Goal: Task Accomplishment & Management: Use online tool/utility

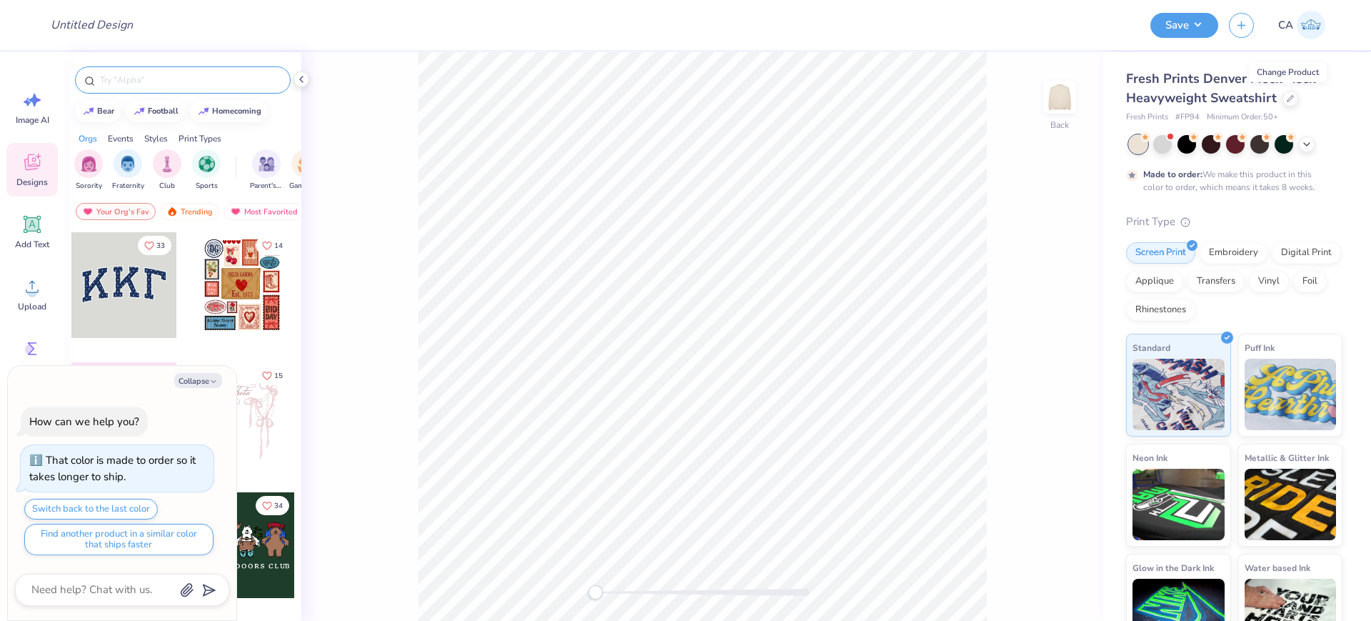
click at [186, 73] on input "text" at bounding box center [190, 80] width 183 height 14
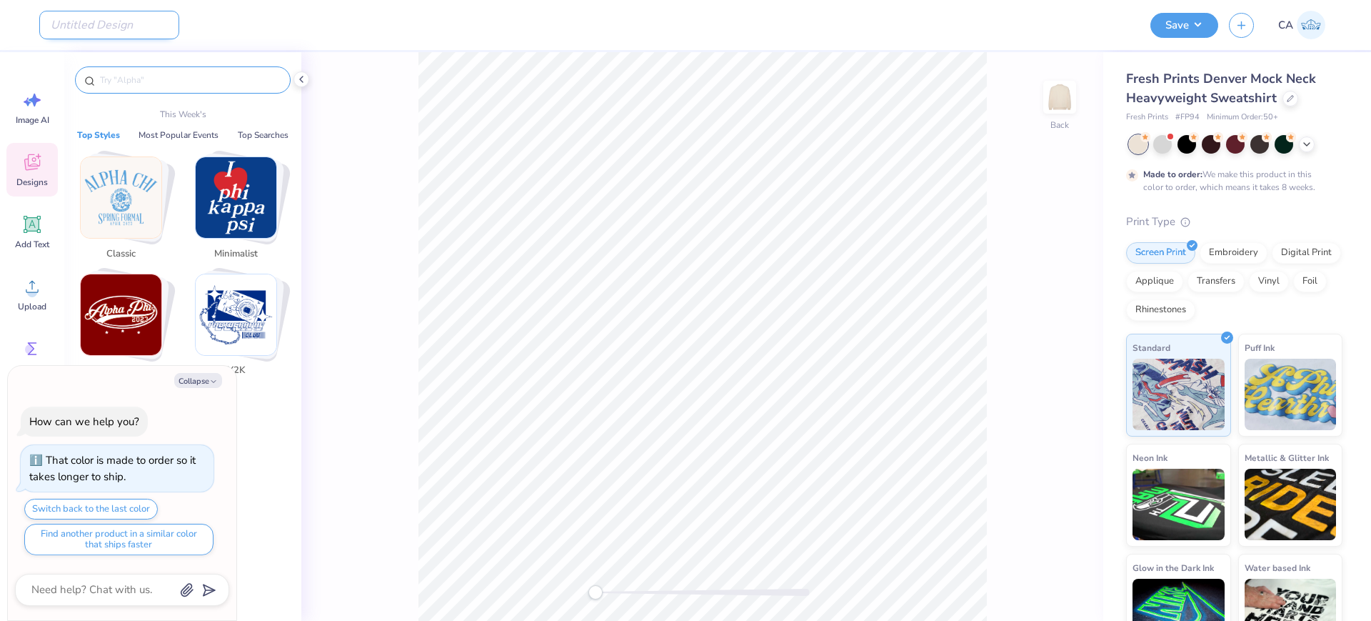
click at [122, 21] on input "Design Title" at bounding box center [109, 25] width 140 height 29
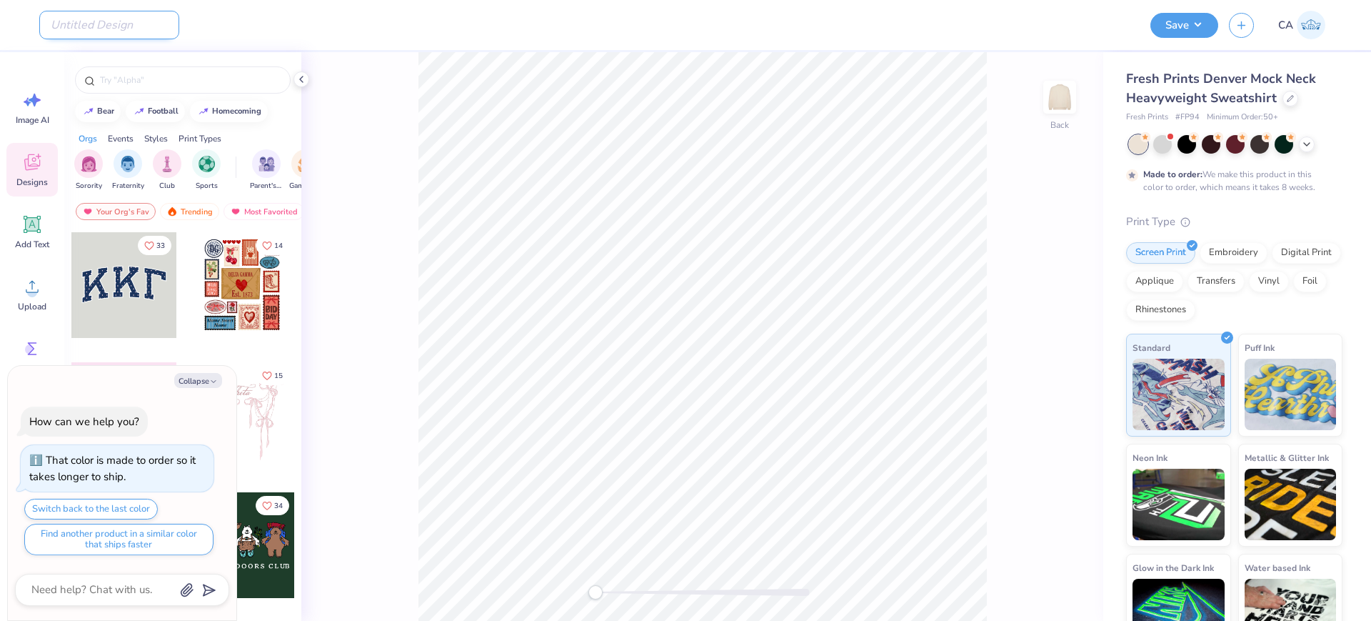
paste input "FPS240302"
type input "FPS240302"
type textarea "x"
type input "FPS240302"
click at [1183, 114] on span "# FP94" at bounding box center [1188, 117] width 24 height 12
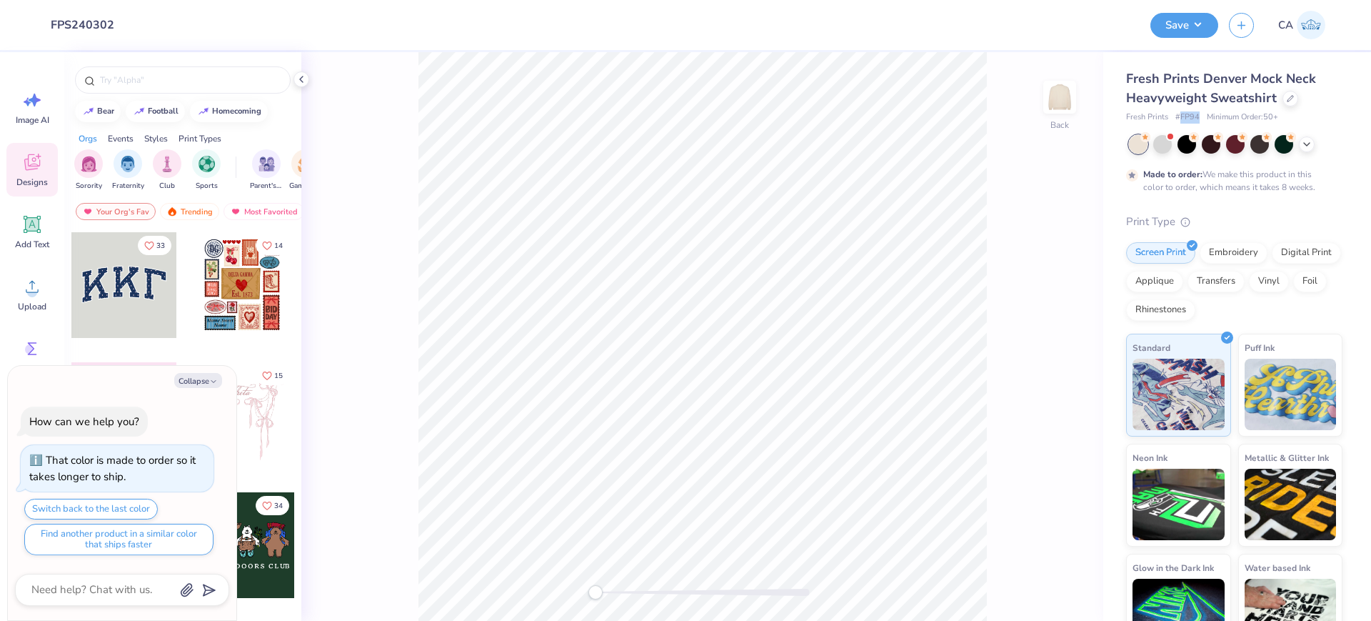
click at [1183, 114] on span "# FP94" at bounding box center [1188, 117] width 24 height 12
copy span "FP94"
click at [24, 284] on icon at bounding box center [31, 286] width 21 height 21
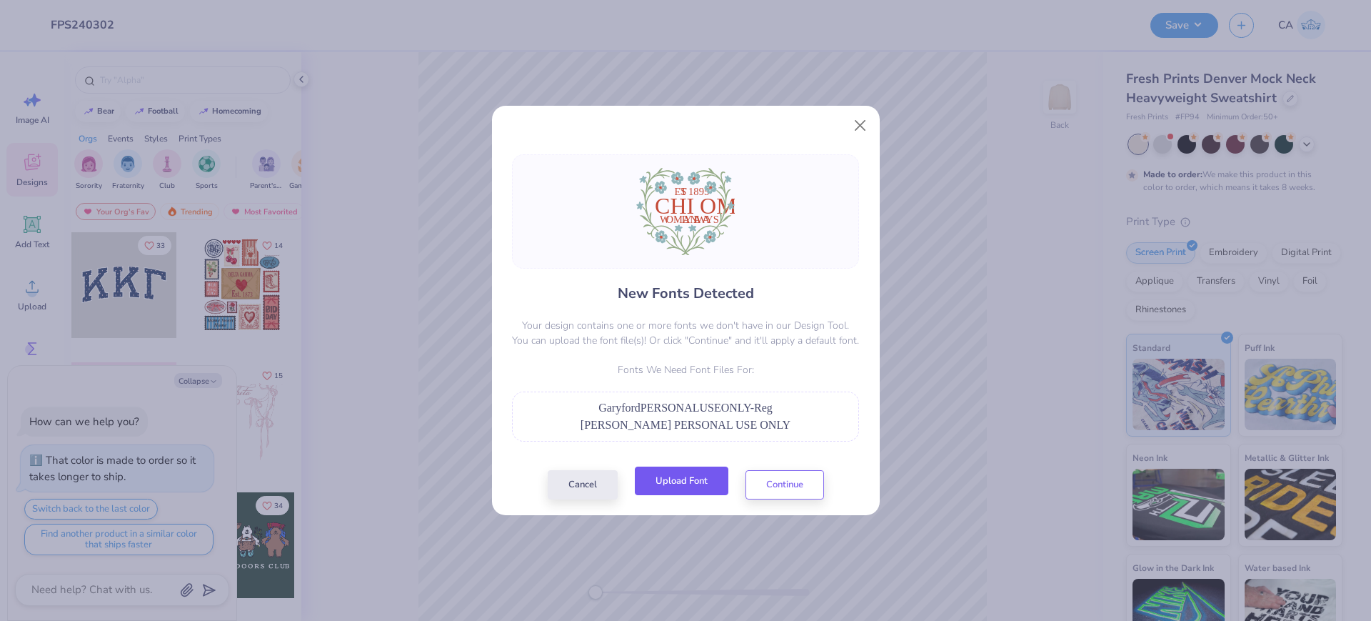
click at [664, 474] on button "Upload Font" at bounding box center [682, 480] width 94 height 29
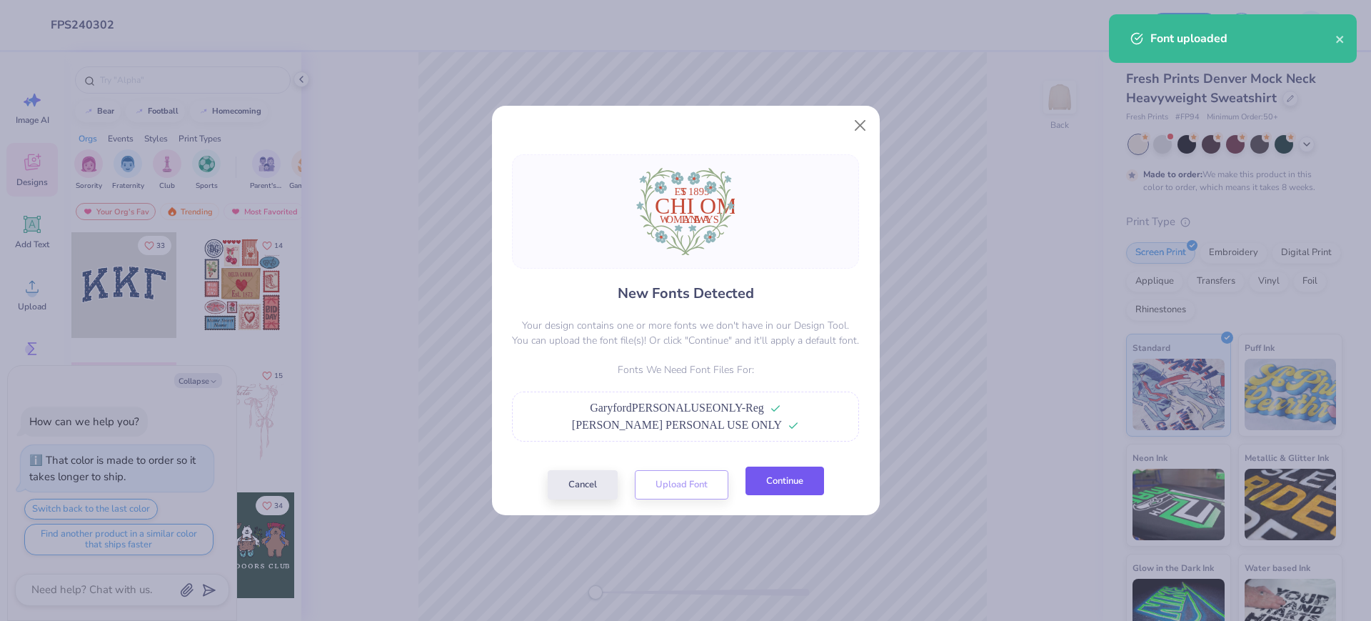
click at [763, 471] on button "Continue" at bounding box center [785, 480] width 79 height 29
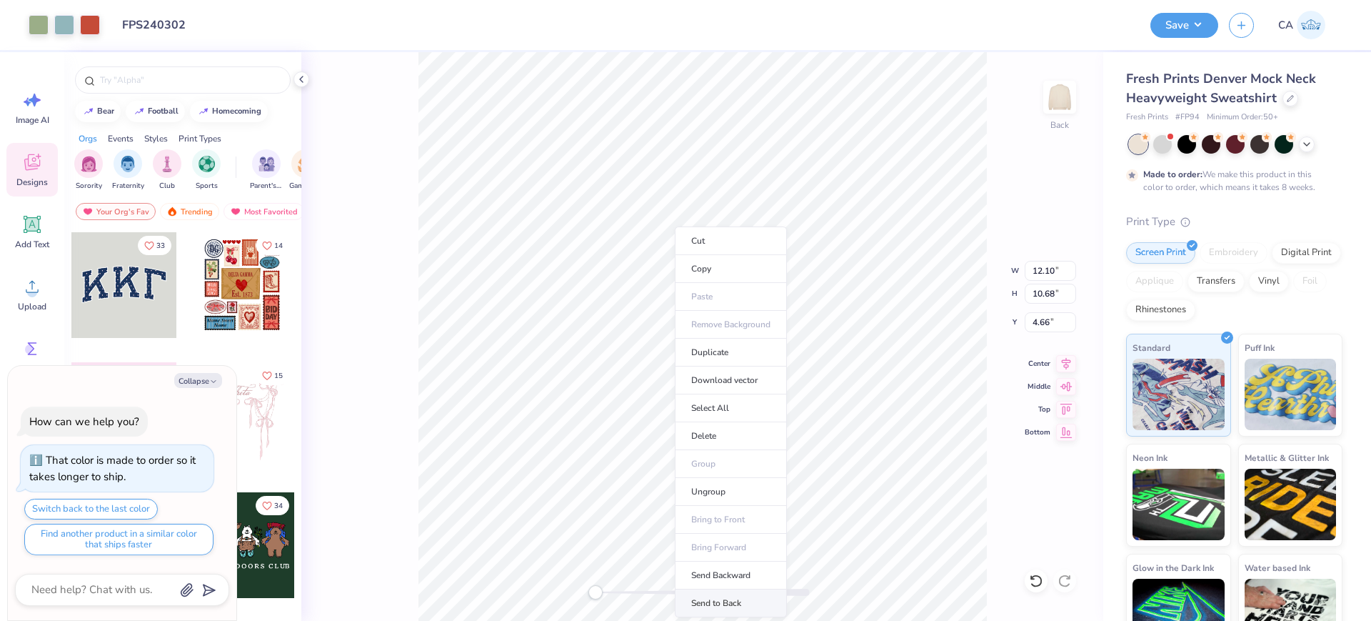
click at [717, 601] on li "Send to Back" at bounding box center [731, 603] width 112 height 28
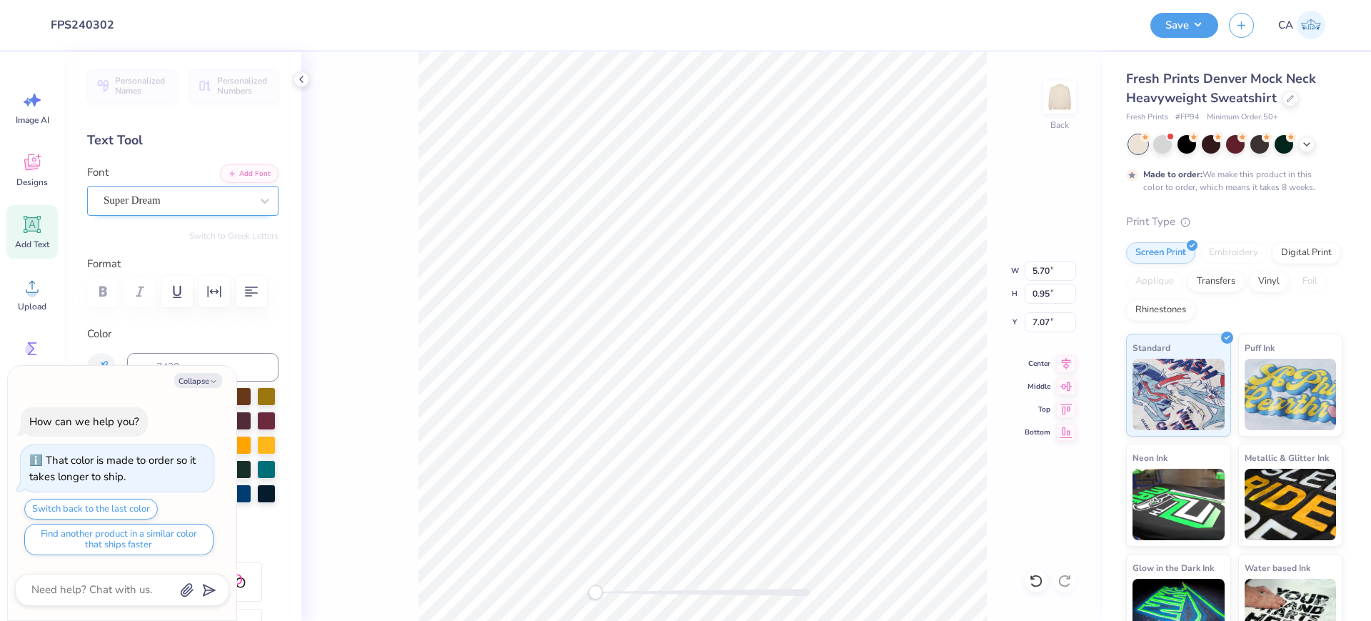
click at [184, 200] on div "Super Dream" at bounding box center [177, 200] width 150 height 22
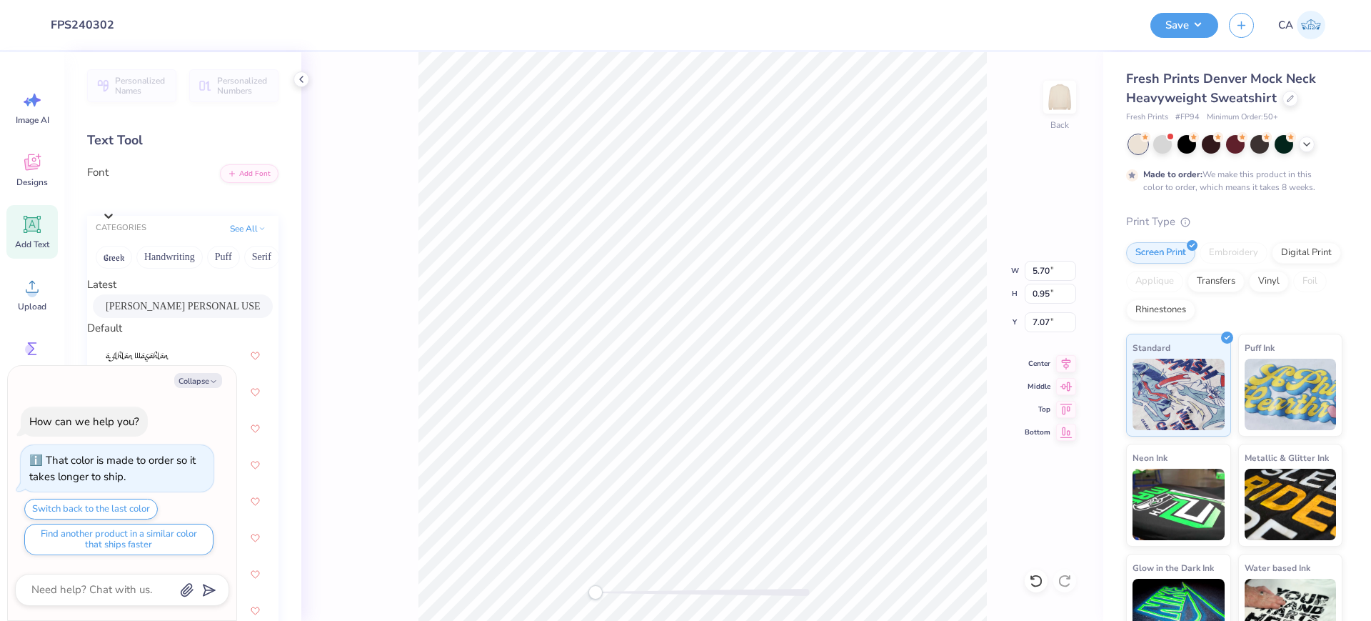
click at [147, 312] on span "[PERSON_NAME] PERSONAL USE ONLY Regul" at bounding box center [183, 306] width 154 height 15
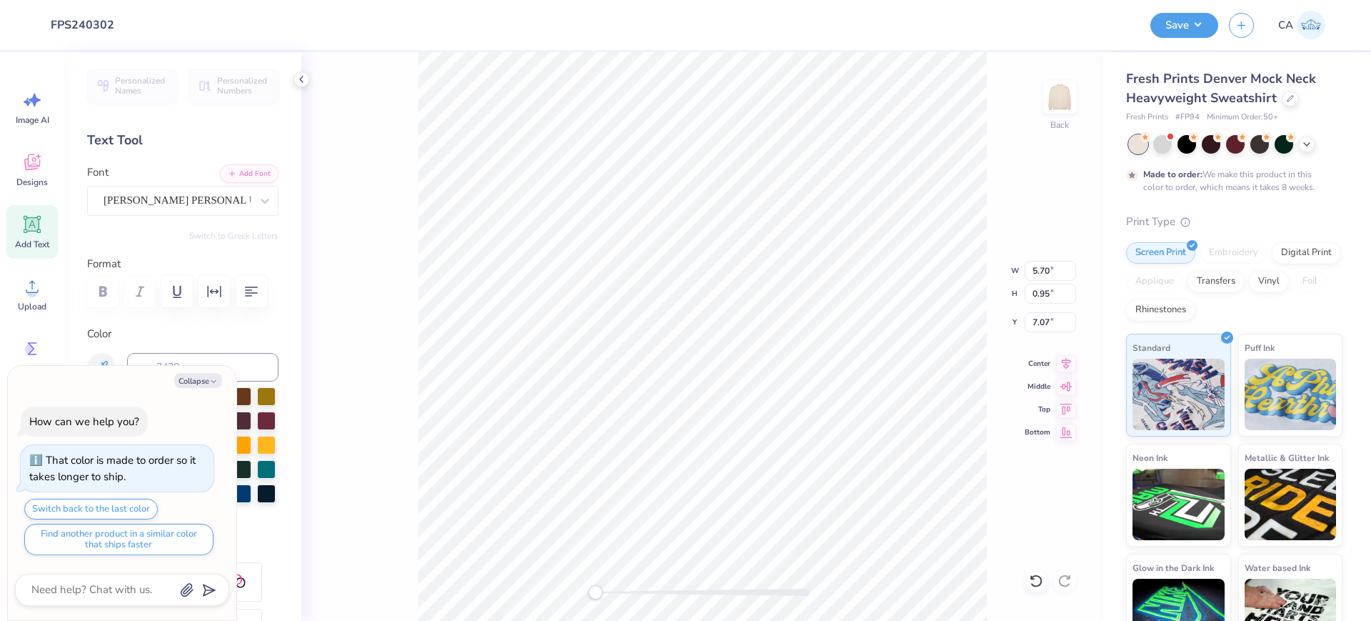
type textarea "x"
type input "13.97"
type input "1.99"
type input "8.27"
click at [196, 206] on div "Super Dream" at bounding box center [177, 200] width 150 height 22
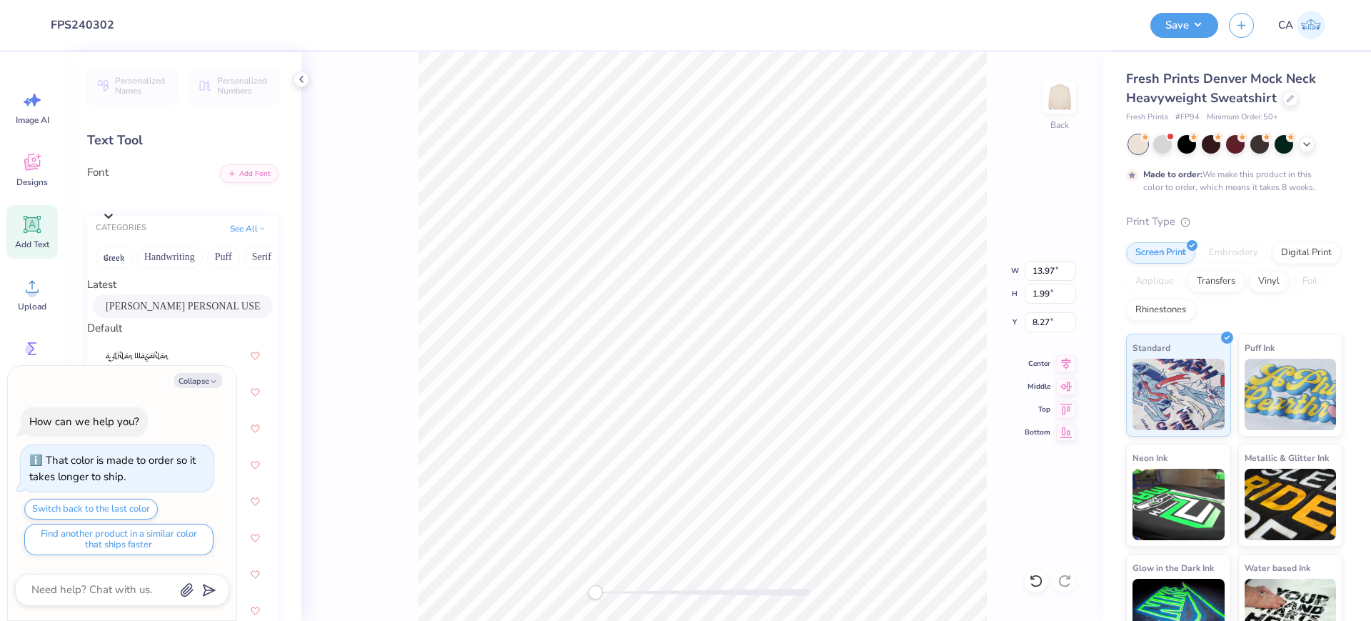
click at [171, 312] on span "[PERSON_NAME] PERSONAL USE ONLY Regul" at bounding box center [183, 306] width 154 height 15
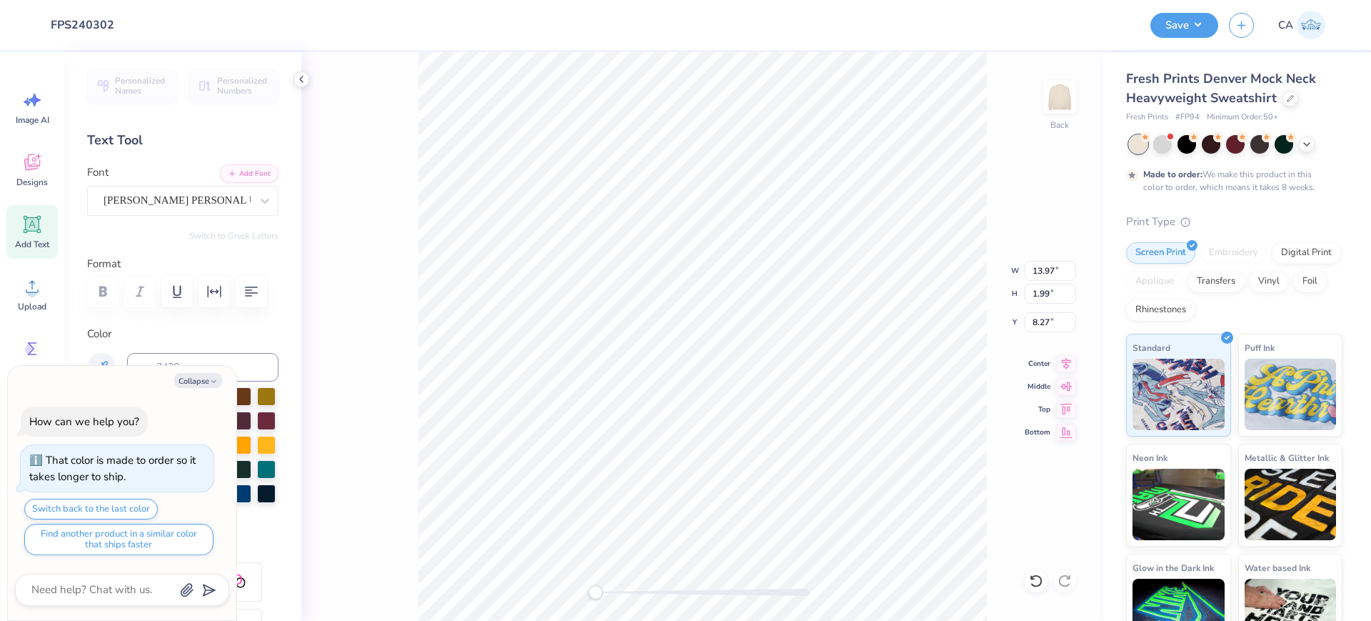
type textarea "x"
type input "10.57"
type input "0.95"
type input "10.51"
click at [149, 197] on div "Super Dream" at bounding box center [177, 200] width 150 height 22
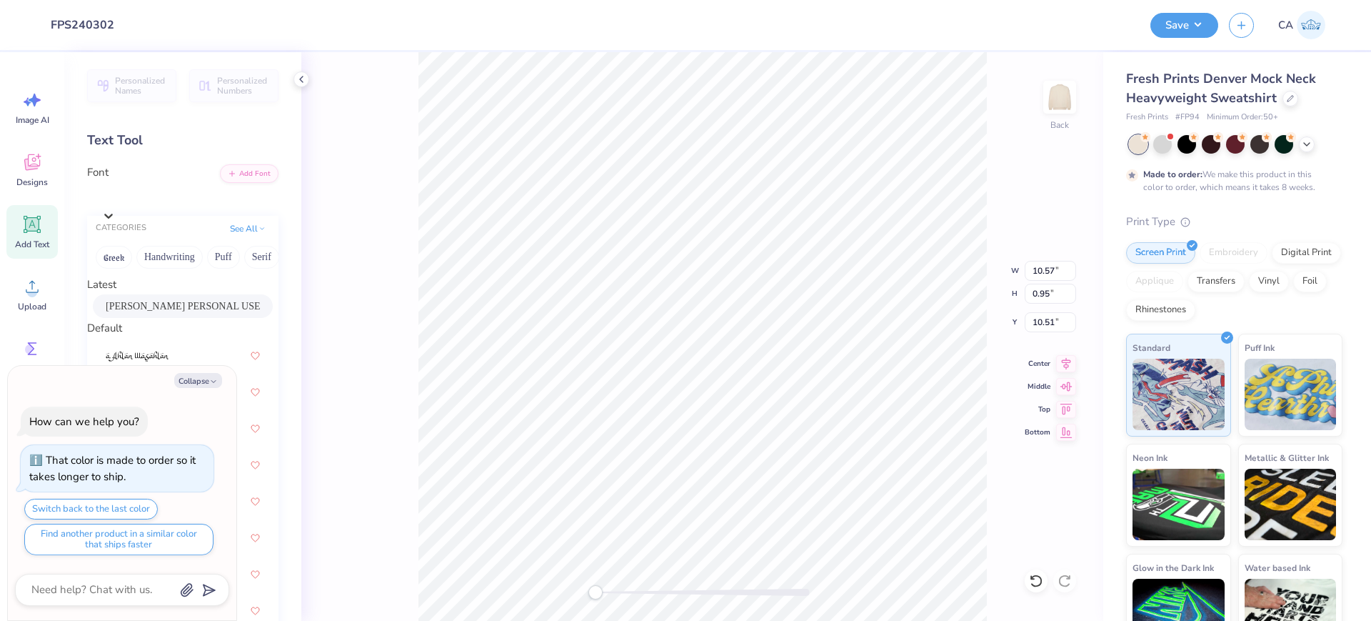
click at [164, 306] on span "[PERSON_NAME] PERSONAL USE ONLY Regul" at bounding box center [183, 306] width 154 height 15
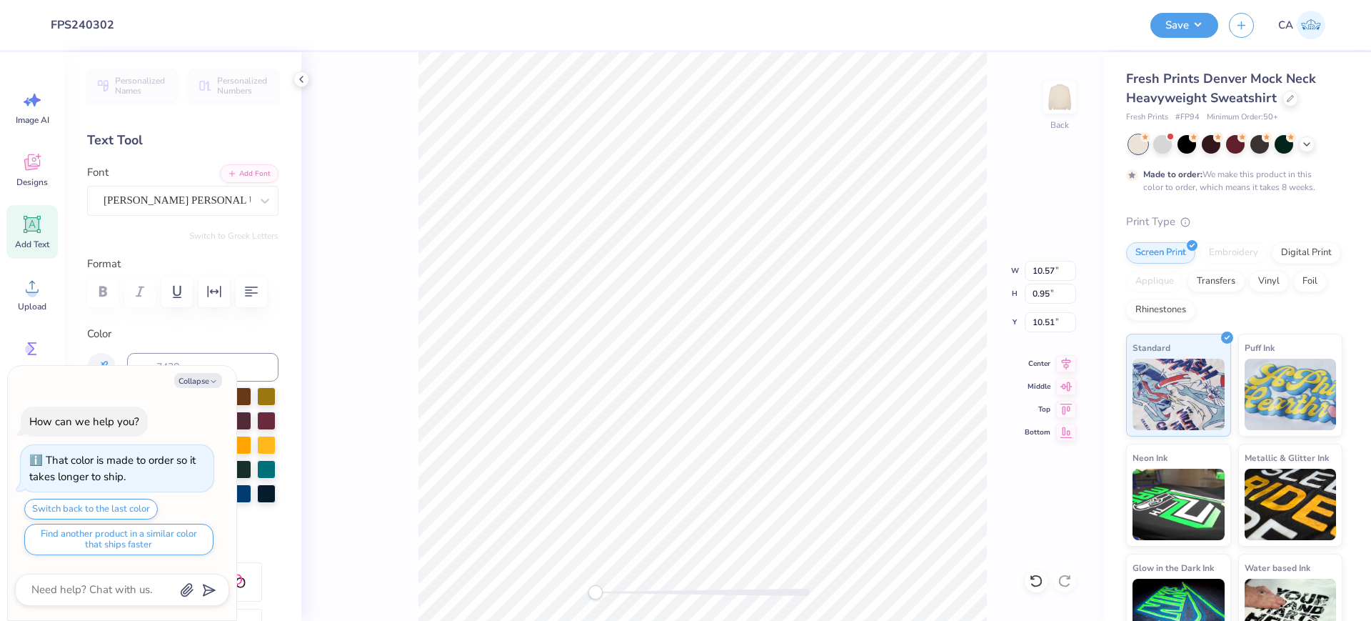
type textarea "x"
type input "12.10"
type input "10.68"
type input "4.66"
click at [1069, 361] on icon at bounding box center [1066, 361] width 20 height 17
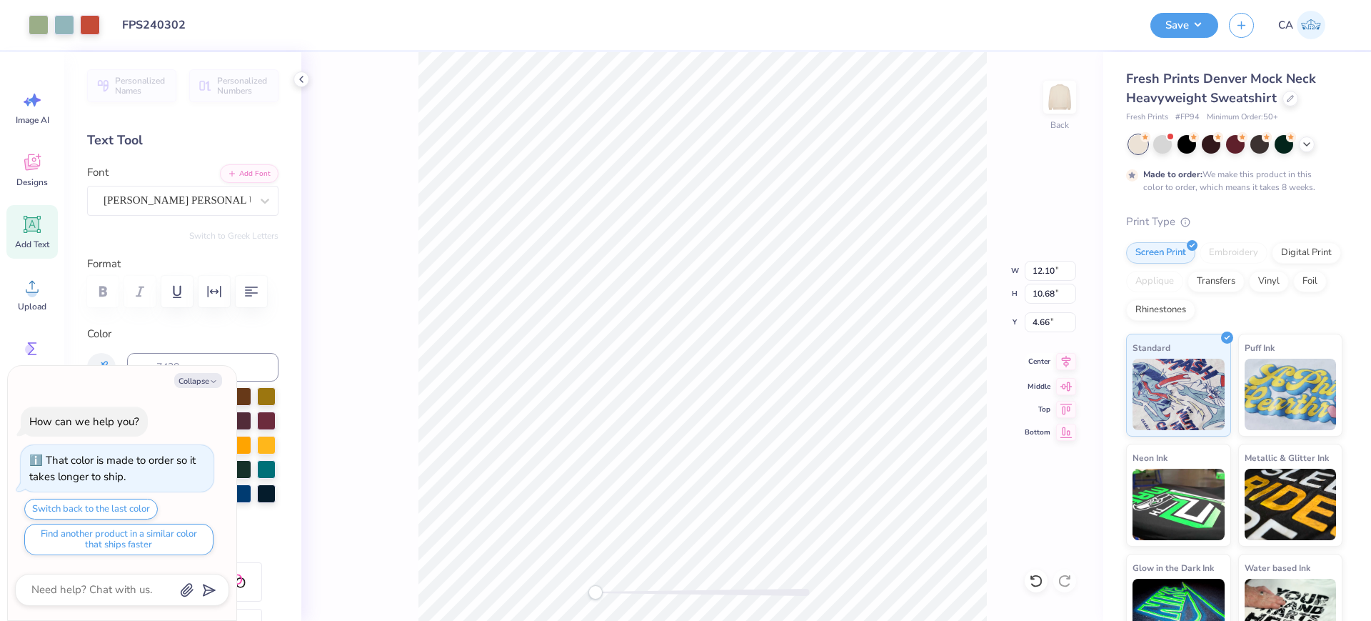
click at [1059, 357] on icon at bounding box center [1066, 361] width 20 height 17
click at [1061, 353] on icon at bounding box center [1066, 361] width 20 height 17
type textarea "x"
type input "7.62"
type input "2.02"
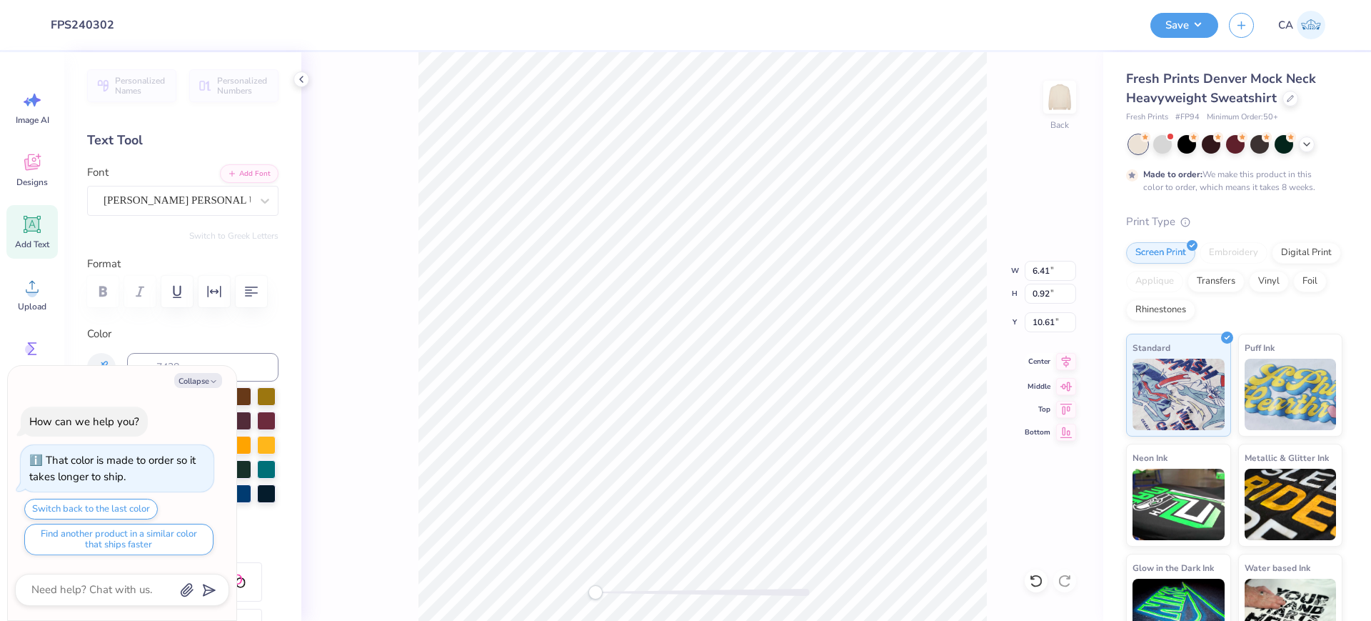
type input "8.46"
click at [1066, 359] on icon at bounding box center [1066, 361] width 9 height 12
type textarea "x"
type input "2.81"
type input "0.92"
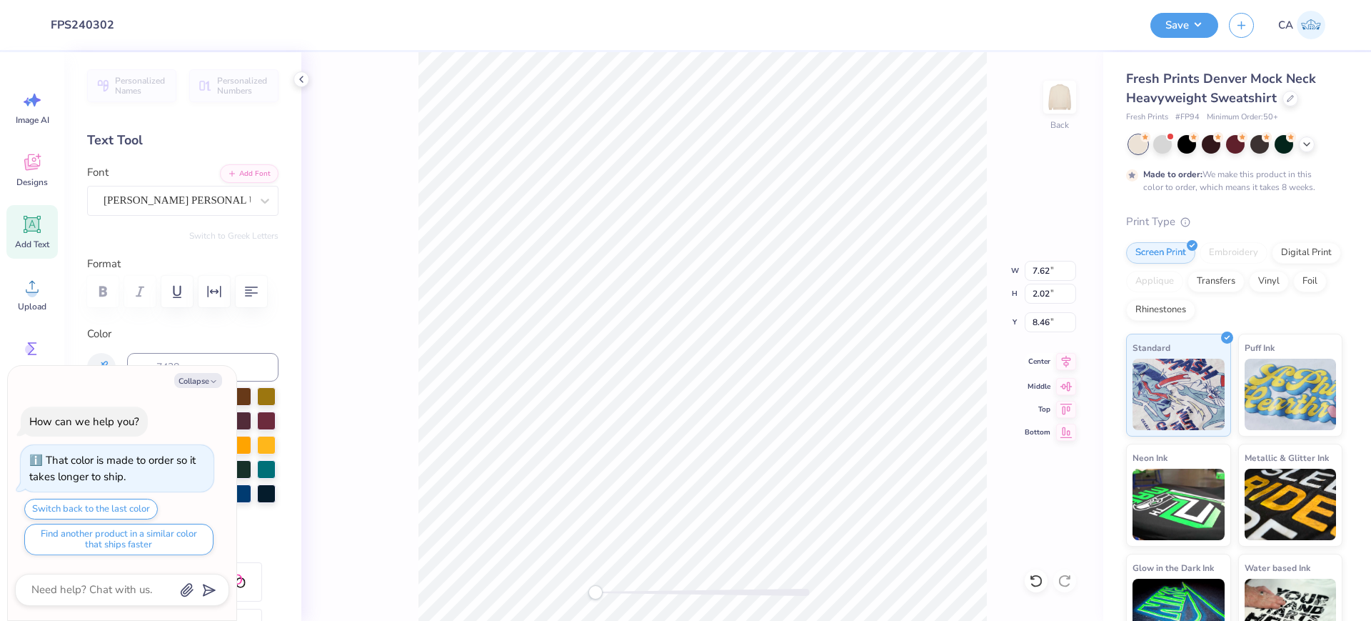
type input "7.16"
click at [1063, 361] on icon at bounding box center [1066, 361] width 20 height 17
click at [661, 593] on div at bounding box center [703, 592] width 214 height 7
click at [627, 580] on div "Back" at bounding box center [702, 336] width 802 height 569
type textarea "x"
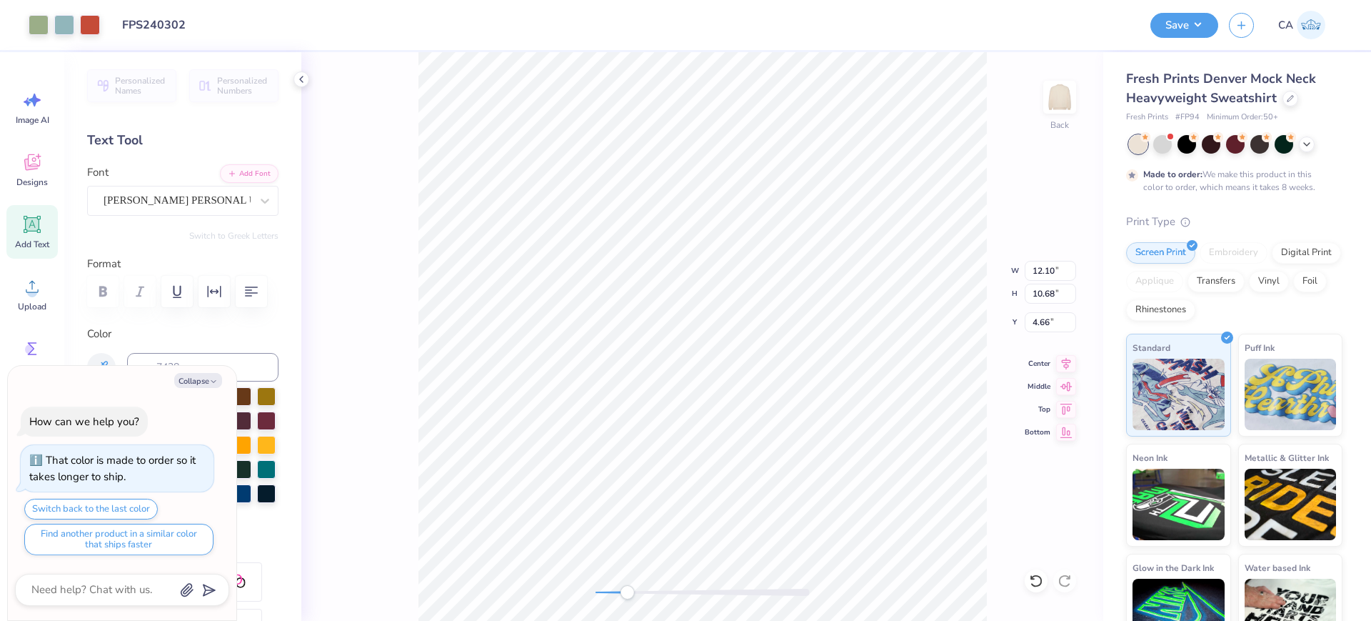
type input "2.81"
type input "0.92"
type input "7.16"
click at [1060, 366] on icon at bounding box center [1066, 361] width 20 height 17
click at [1067, 361] on icon at bounding box center [1066, 361] width 9 height 12
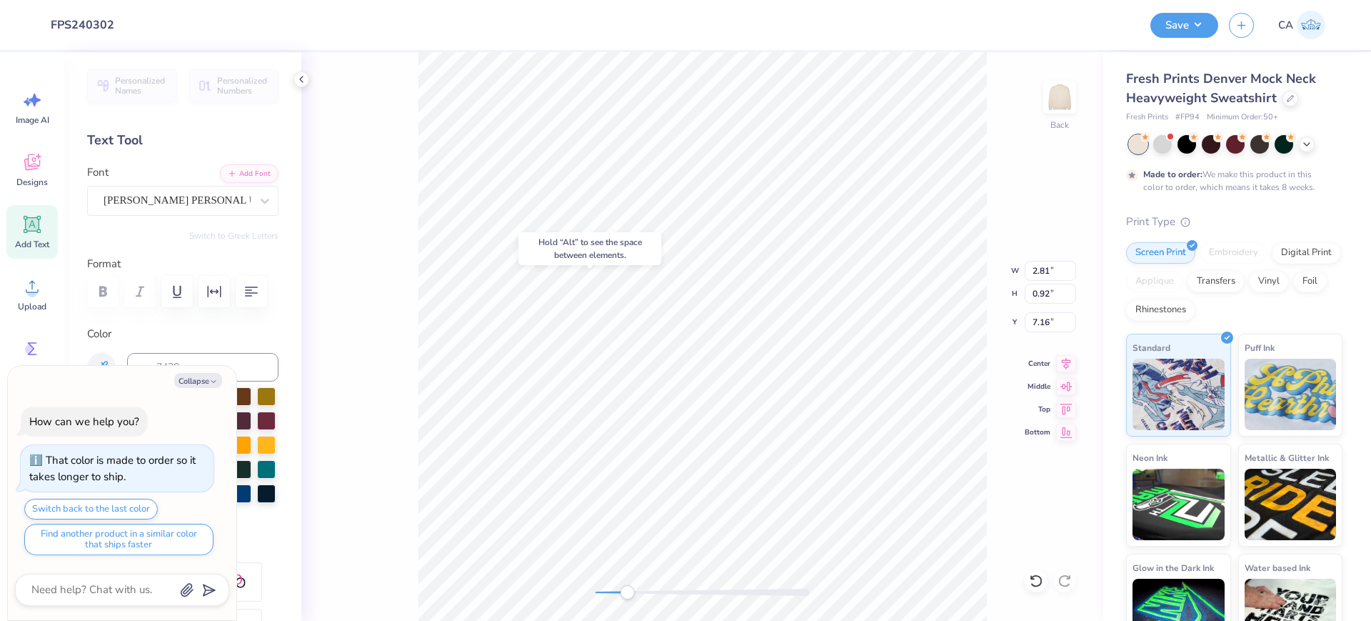
type textarea "x"
type input "7.62"
type input "2.02"
type input "8.46"
type textarea "x"
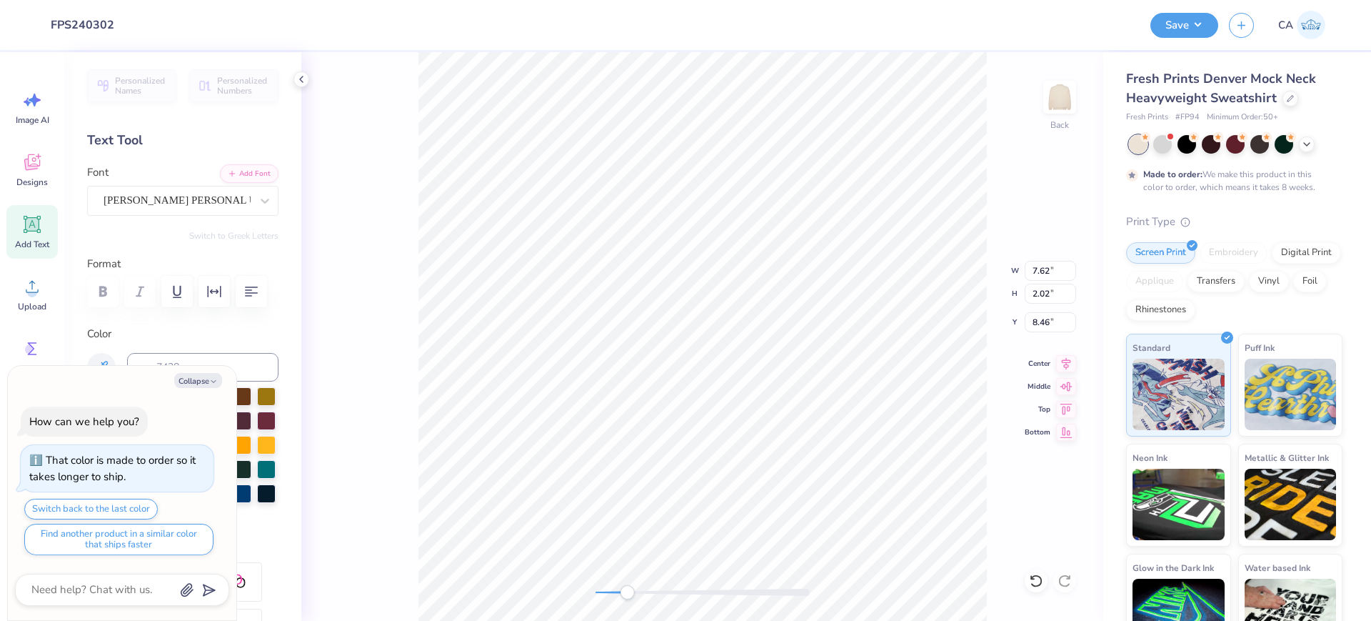
type input "6.41"
type input "0.92"
type input "10.61"
type textarea "x"
type input "7.62"
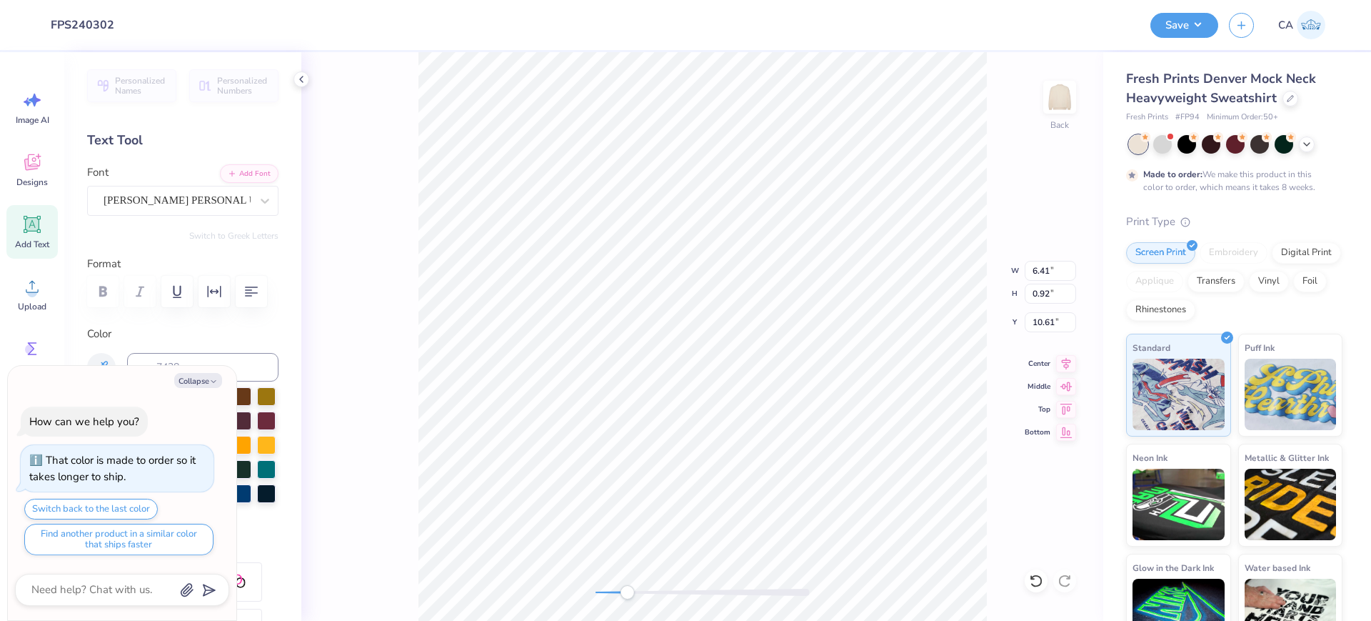
type input "2.02"
type input "8.29"
click at [592, 575] on div "Back" at bounding box center [702, 336] width 802 height 569
type textarea "x"
click at [1044, 275] on input "12.10" at bounding box center [1050, 271] width 51 height 20
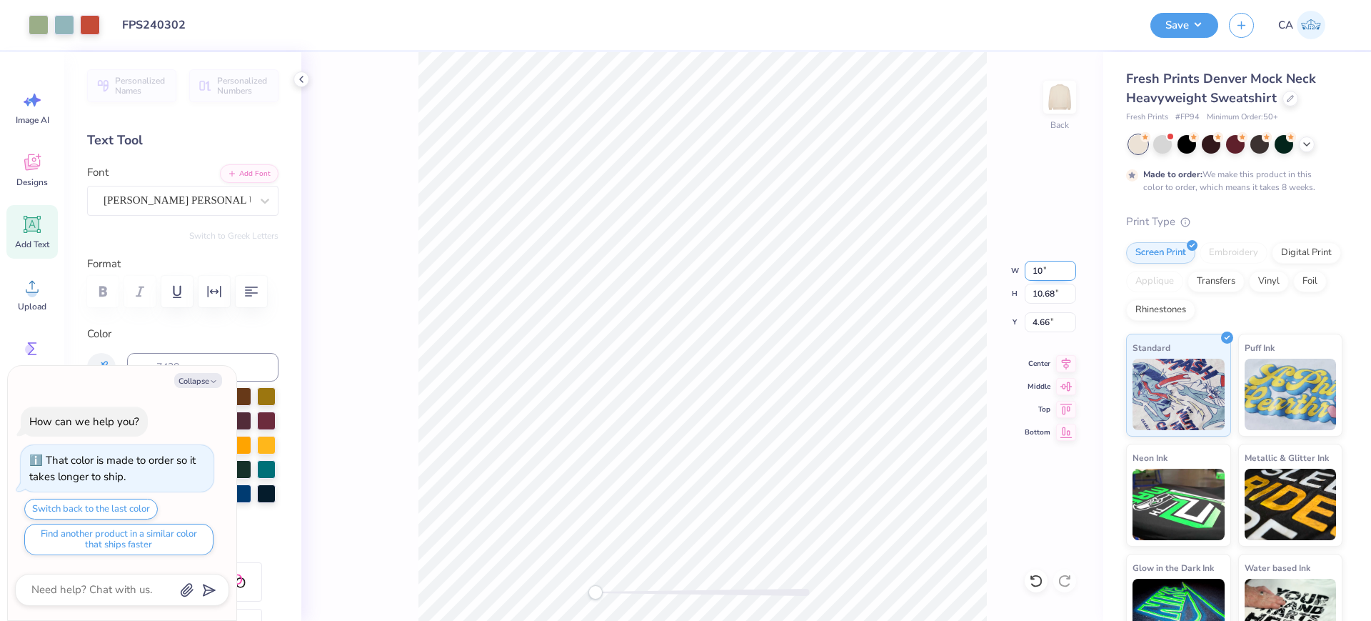
type input "10"
type textarea "x"
type input "10.00"
type input "8.83"
click at [1053, 316] on input "5.59" at bounding box center [1050, 322] width 51 height 20
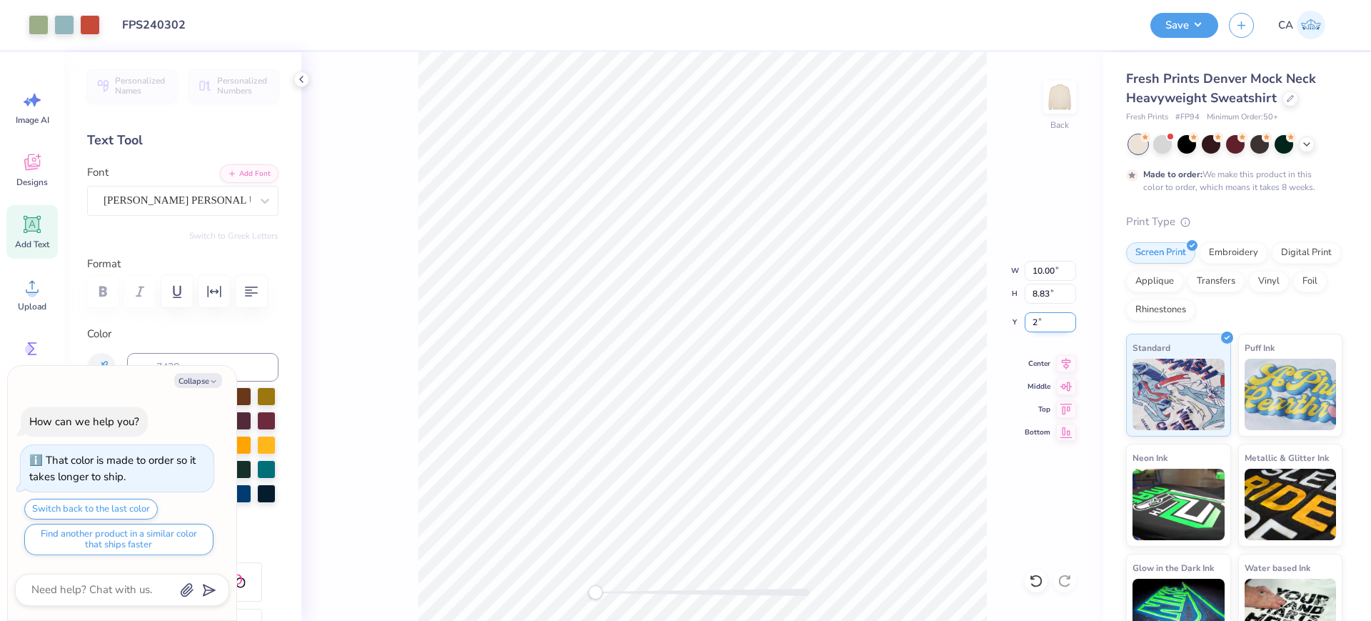
type input "2"
type textarea "x"
type input "2.00"
click at [1197, 18] on button "Save" at bounding box center [1185, 23] width 68 height 25
type textarea "x"
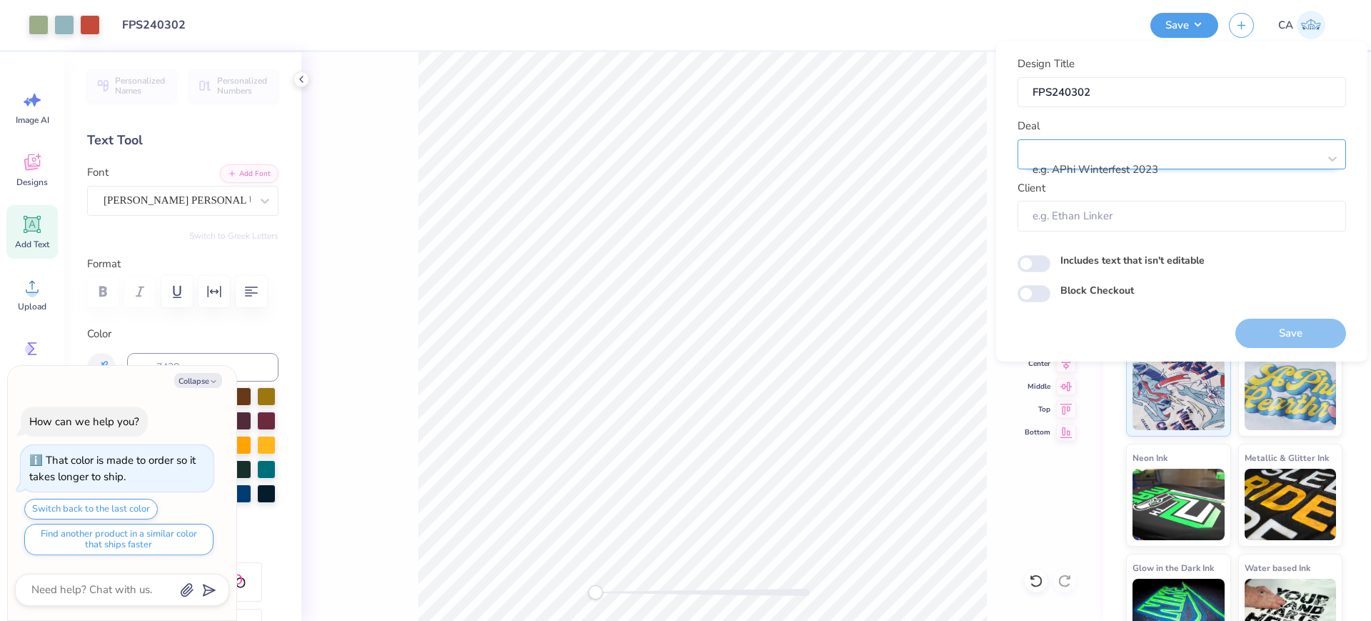
click at [1148, 151] on div at bounding box center [1176, 150] width 284 height 19
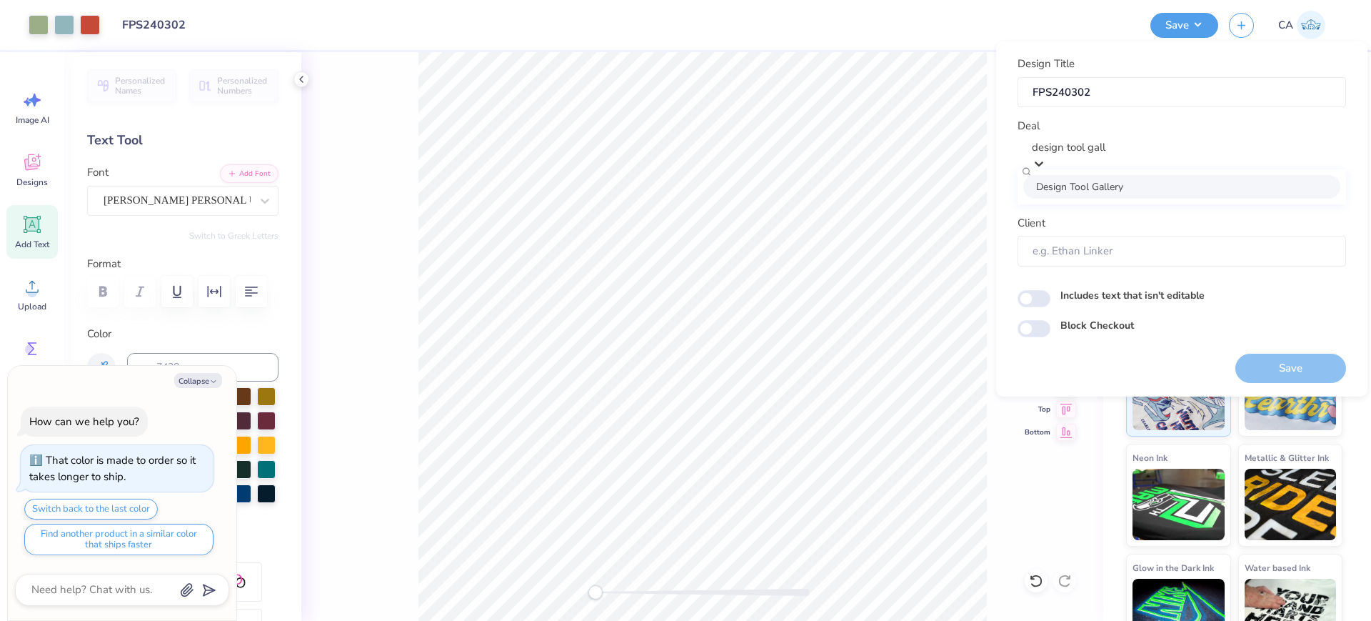
click at [1156, 186] on div "Design Tool Gallery" at bounding box center [1181, 187] width 317 height 24
type input "design tool gall"
type textarea "x"
type input "Design Tool Gallery User"
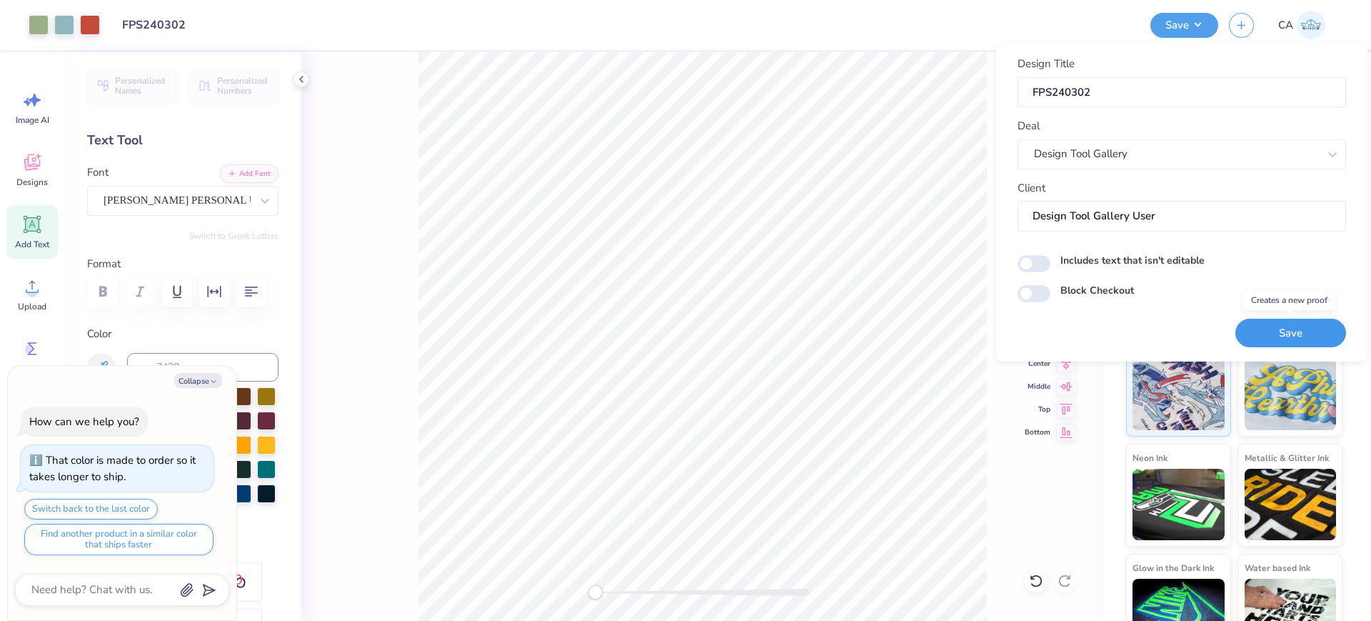
click at [1300, 326] on button "Save" at bounding box center [1291, 333] width 111 height 29
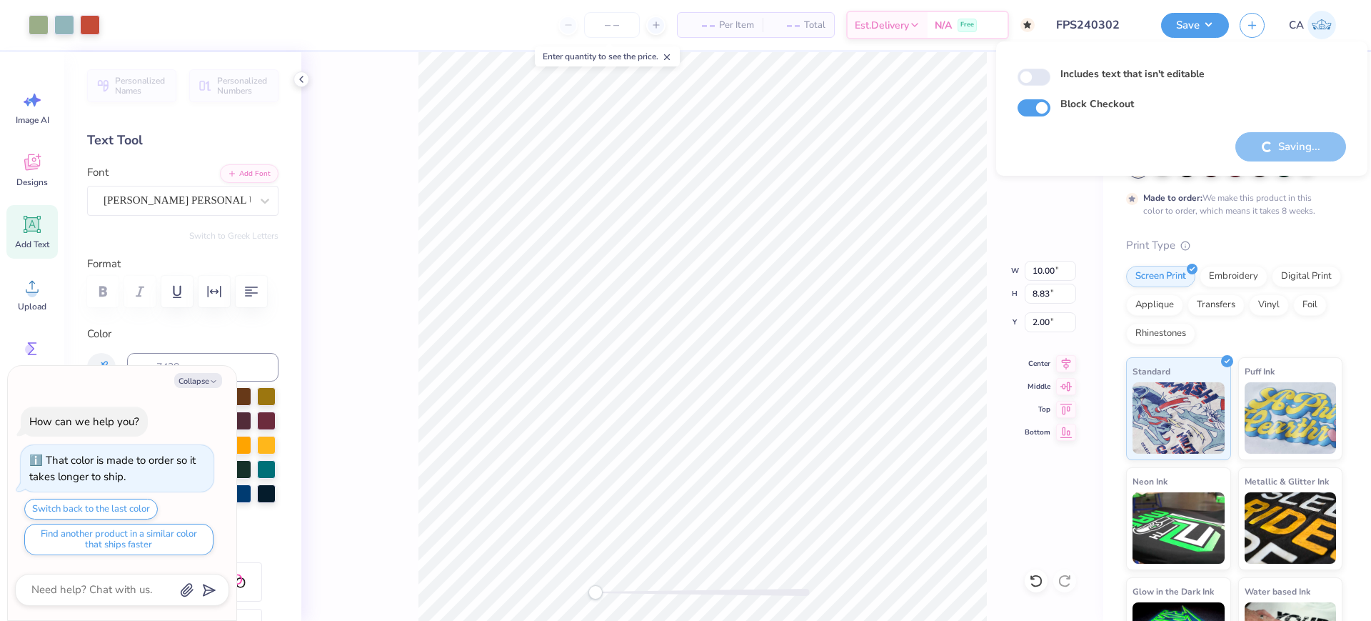
type textarea "x"
checkbox input "true"
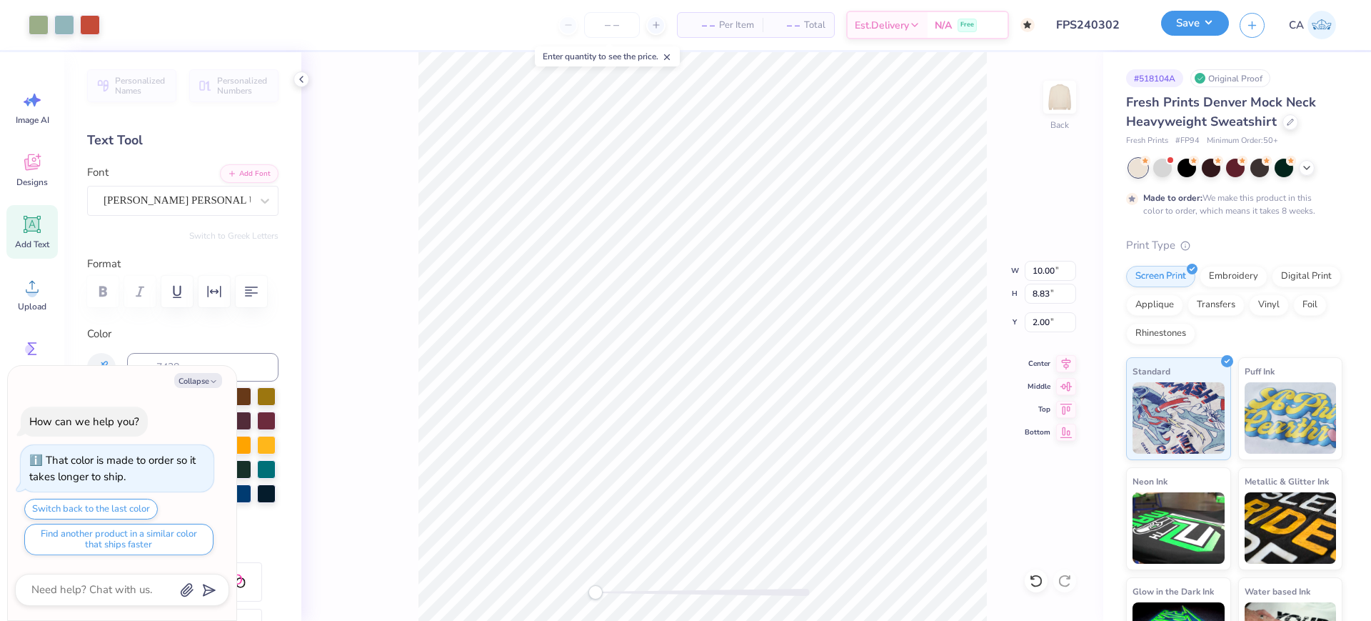
click at [1212, 19] on button "Save" at bounding box center [1195, 23] width 68 height 25
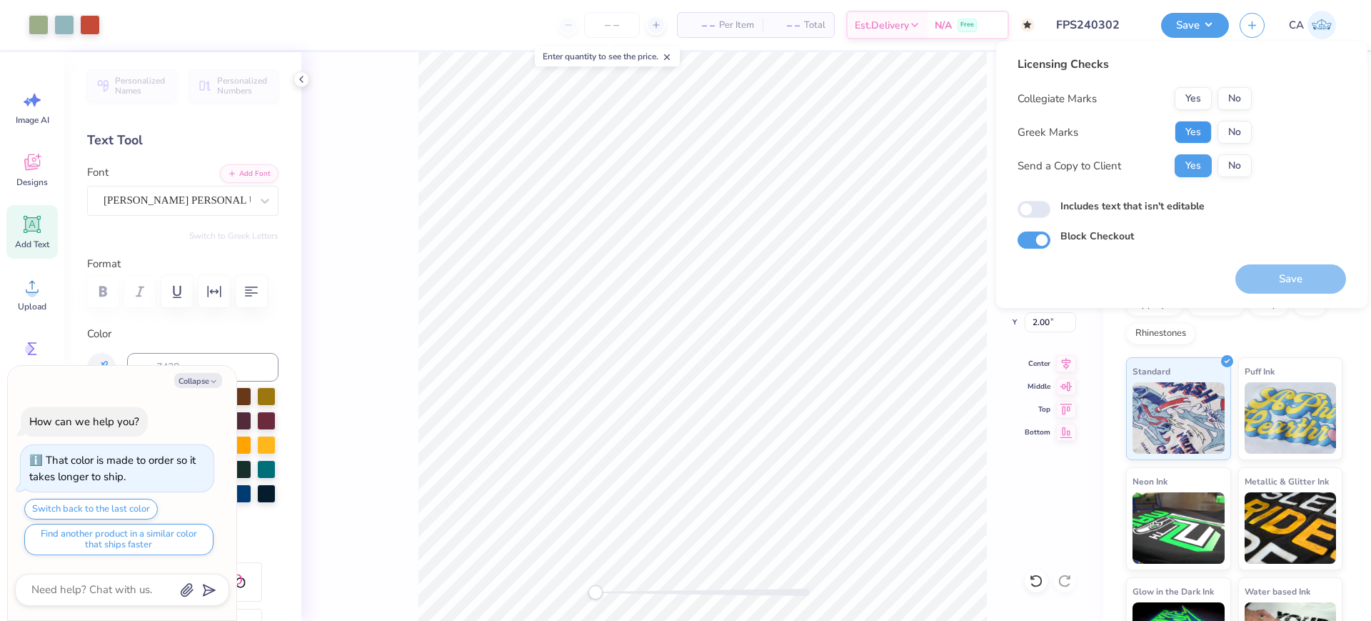
click at [1193, 127] on button "Yes" at bounding box center [1193, 132] width 37 height 23
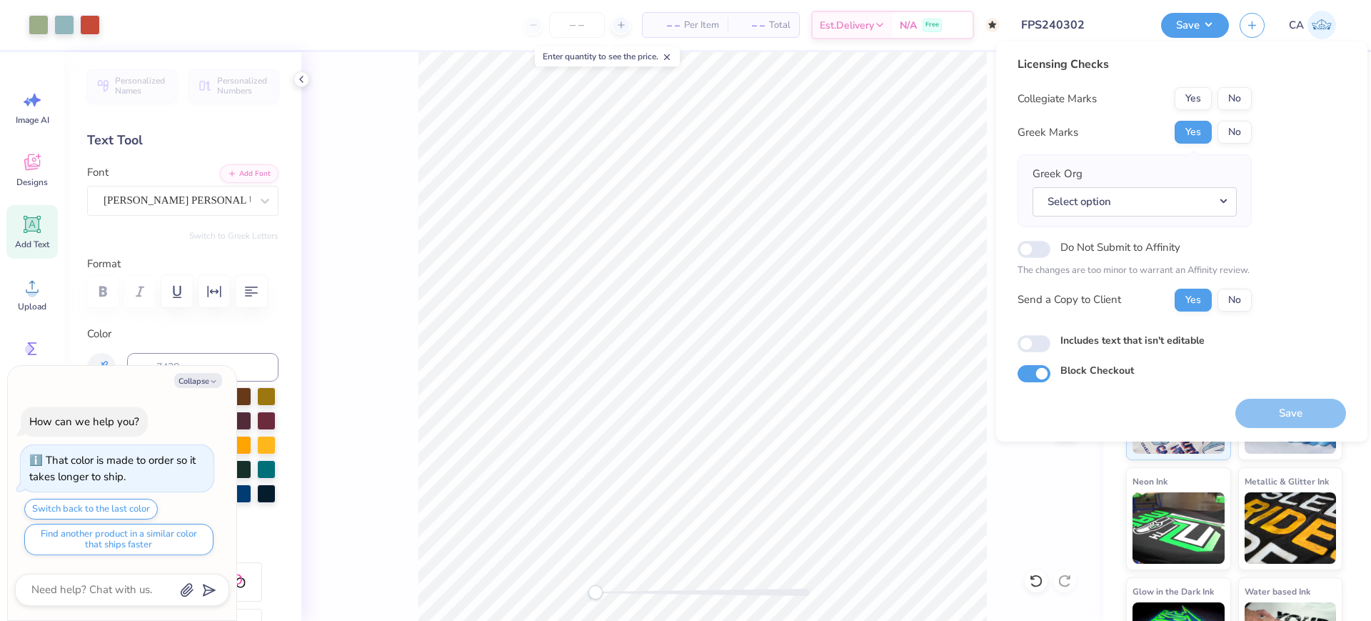
click at [1066, 24] on input "FPS240302" at bounding box center [1081, 25] width 140 height 29
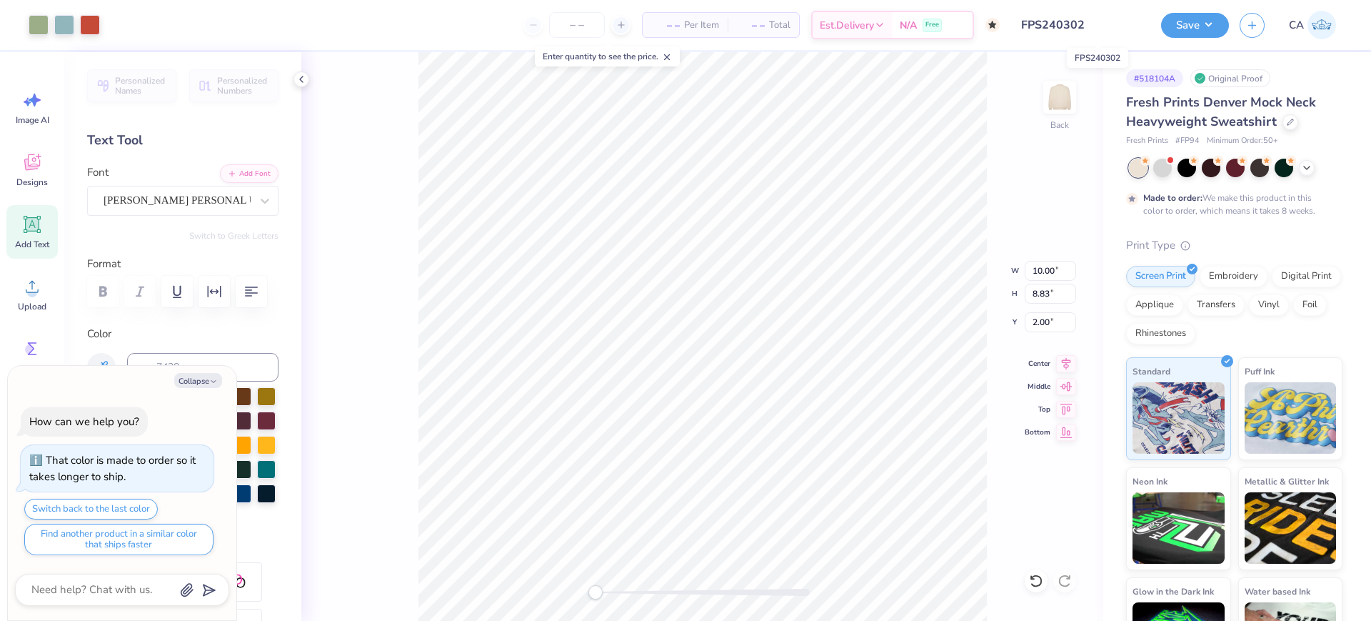
click at [1066, 24] on input "FPS240302" at bounding box center [1081, 25] width 140 height 29
click at [1211, 38] on div "Save CA" at bounding box center [1266, 25] width 210 height 50
click at [1209, 24] on button "Save" at bounding box center [1195, 23] width 68 height 25
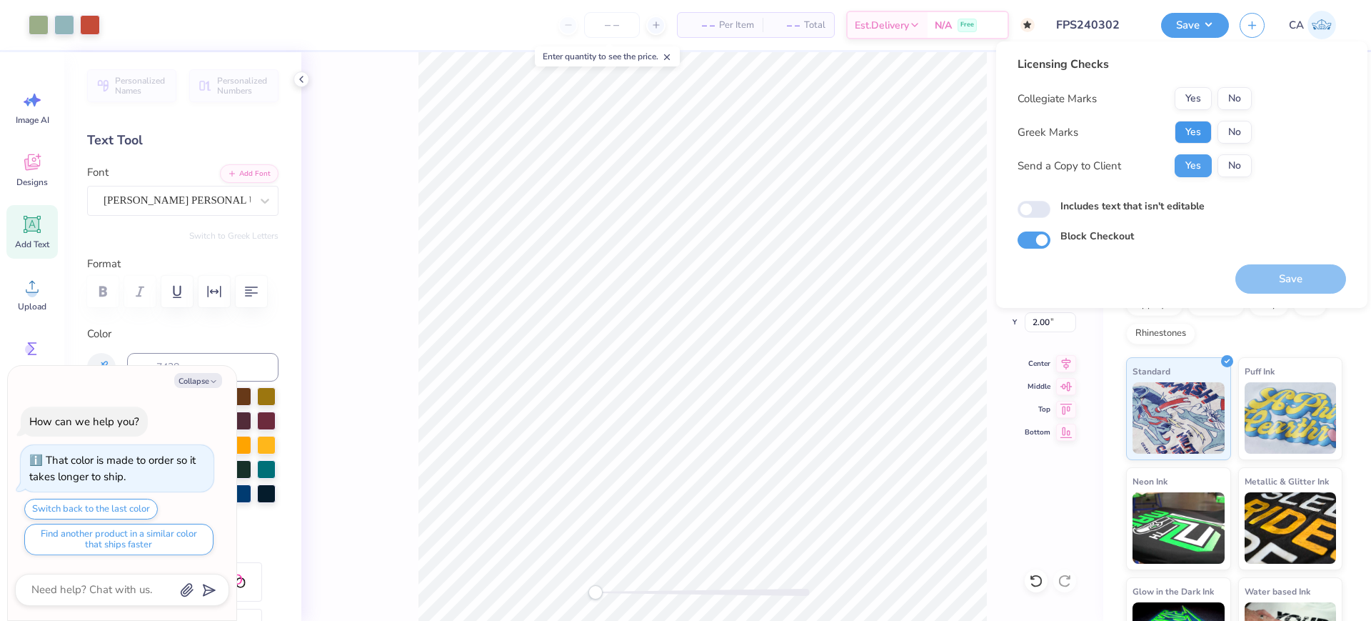
click at [1191, 135] on button "Yes" at bounding box center [1193, 132] width 37 height 23
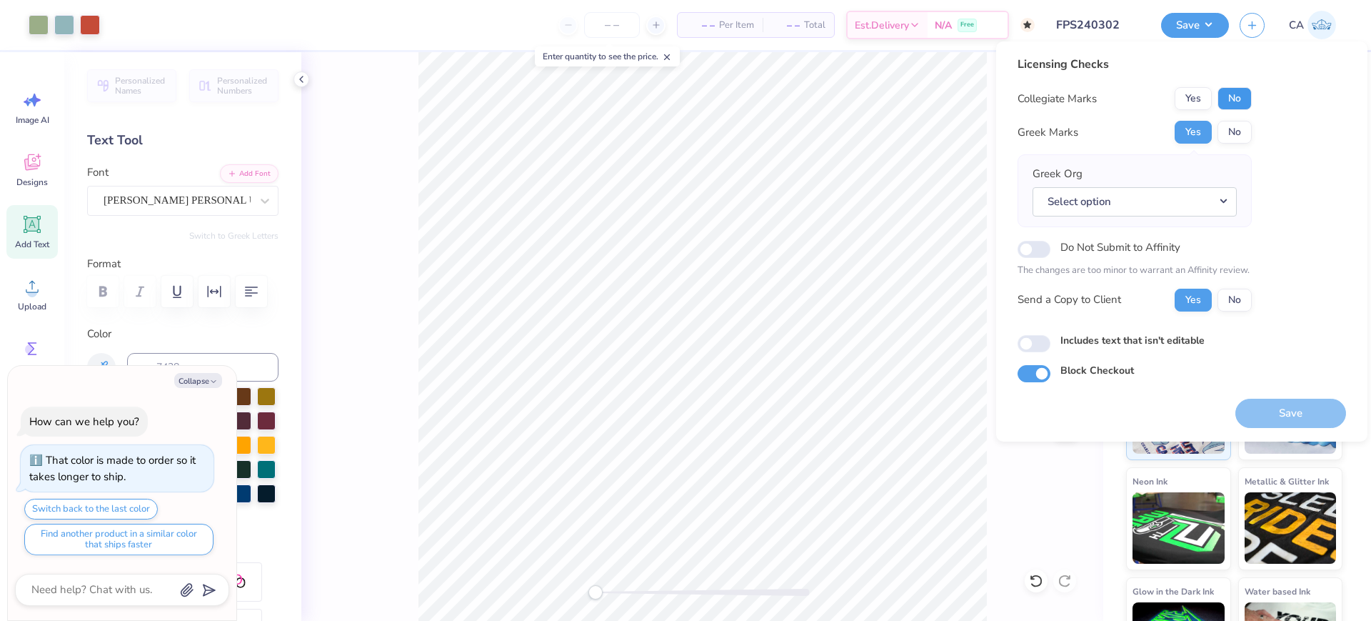
click at [1233, 92] on button "No" at bounding box center [1235, 98] width 34 height 23
click at [1208, 181] on div "Greek Org Select option" at bounding box center [1135, 191] width 204 height 50
click at [1208, 200] on button "Select option" at bounding box center [1135, 201] width 204 height 29
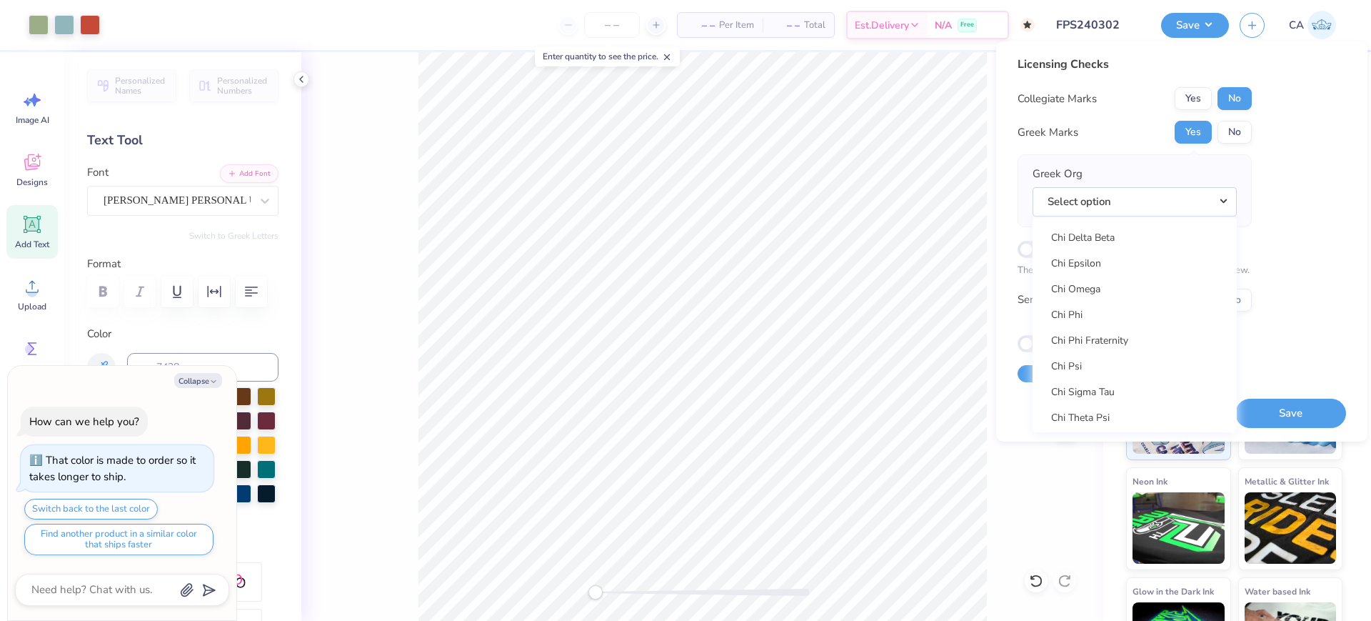
scroll to position [2589, 0]
click at [1148, 306] on div "Acacia Actuarial Society Adam Smith Society Adelphikos Aero Design Team Agara B…" at bounding box center [1135, 325] width 204 height 214
click at [1126, 315] on link "Chi Omega" at bounding box center [1134, 321] width 193 height 24
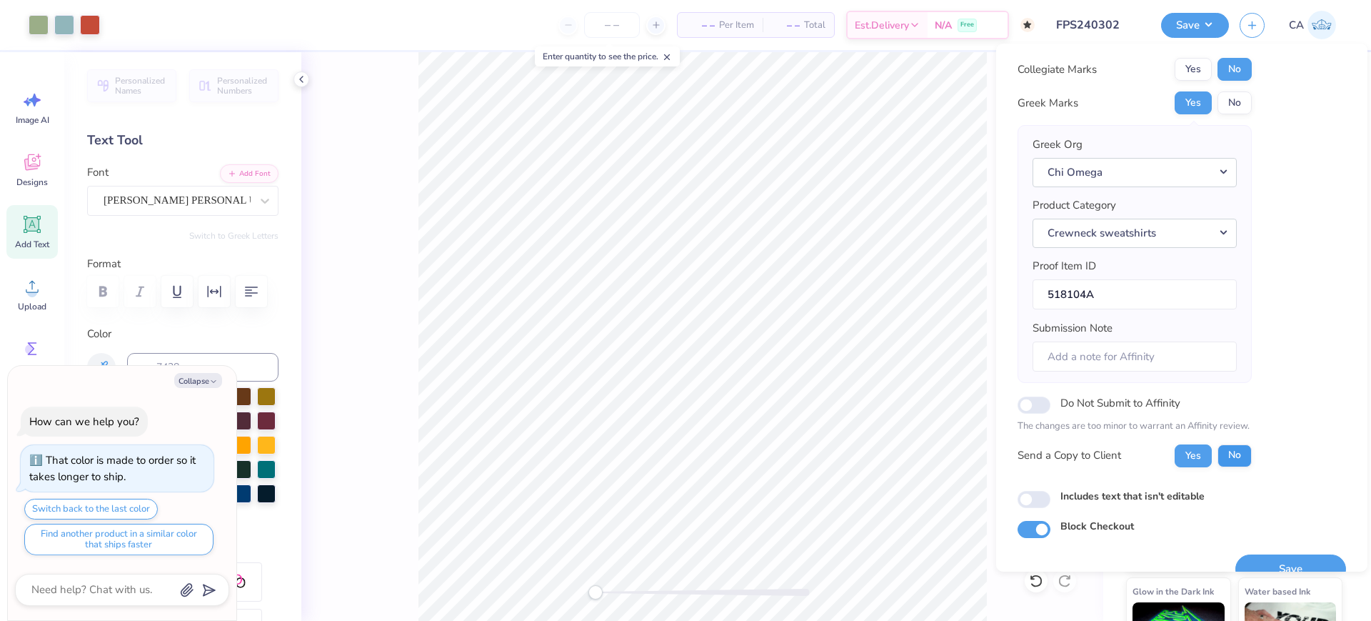
scroll to position [57, 0]
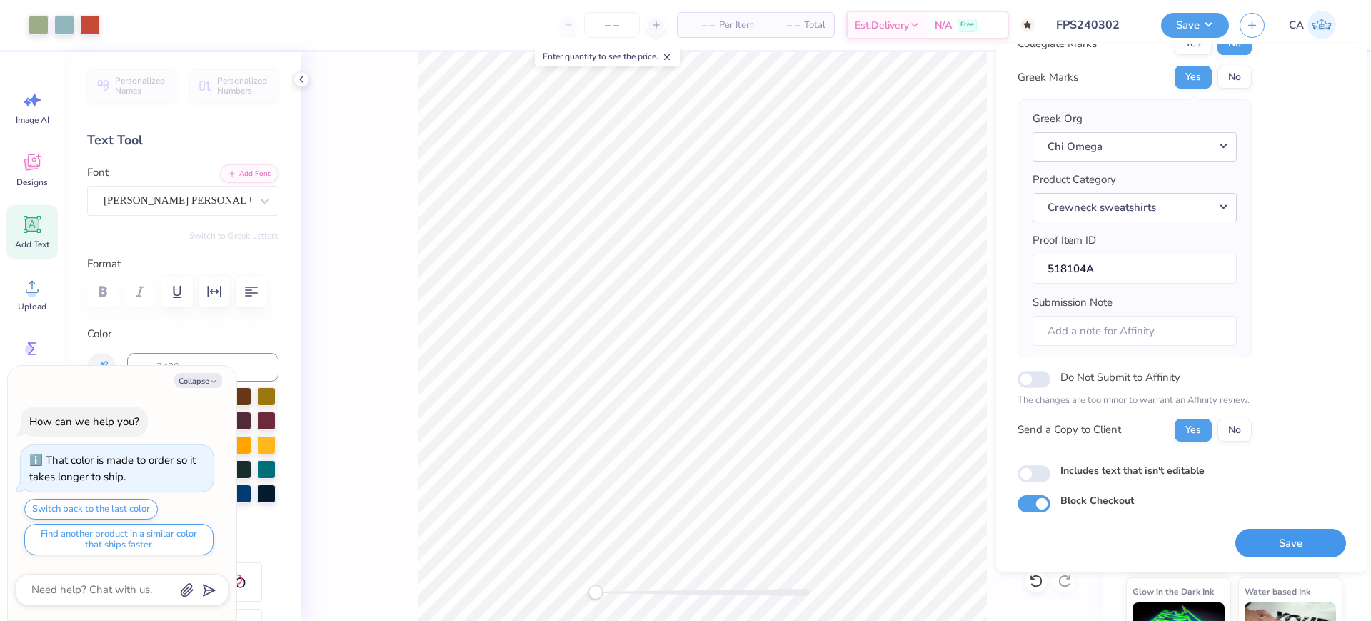
click at [1273, 539] on button "Save" at bounding box center [1291, 543] width 111 height 29
type textarea "x"
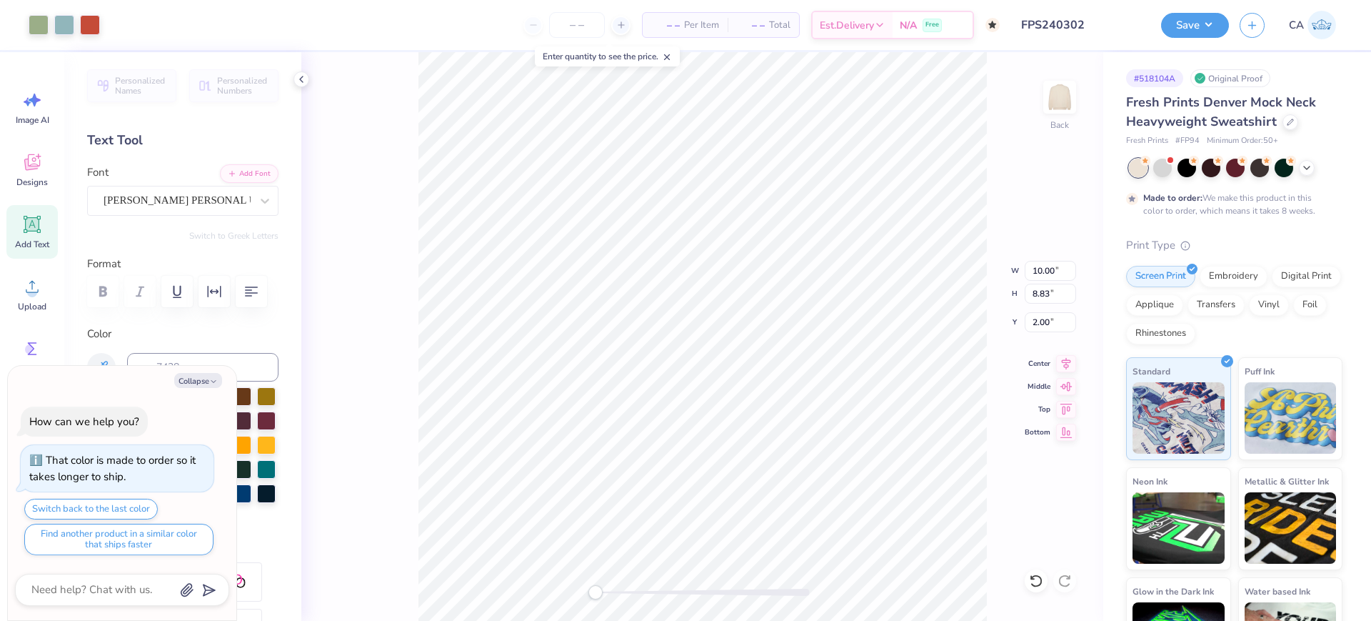
click at [1092, 34] on input "FPS240302" at bounding box center [1081, 25] width 140 height 29
click at [1076, 28] on input "FPS240302" at bounding box center [1081, 25] width 140 height 29
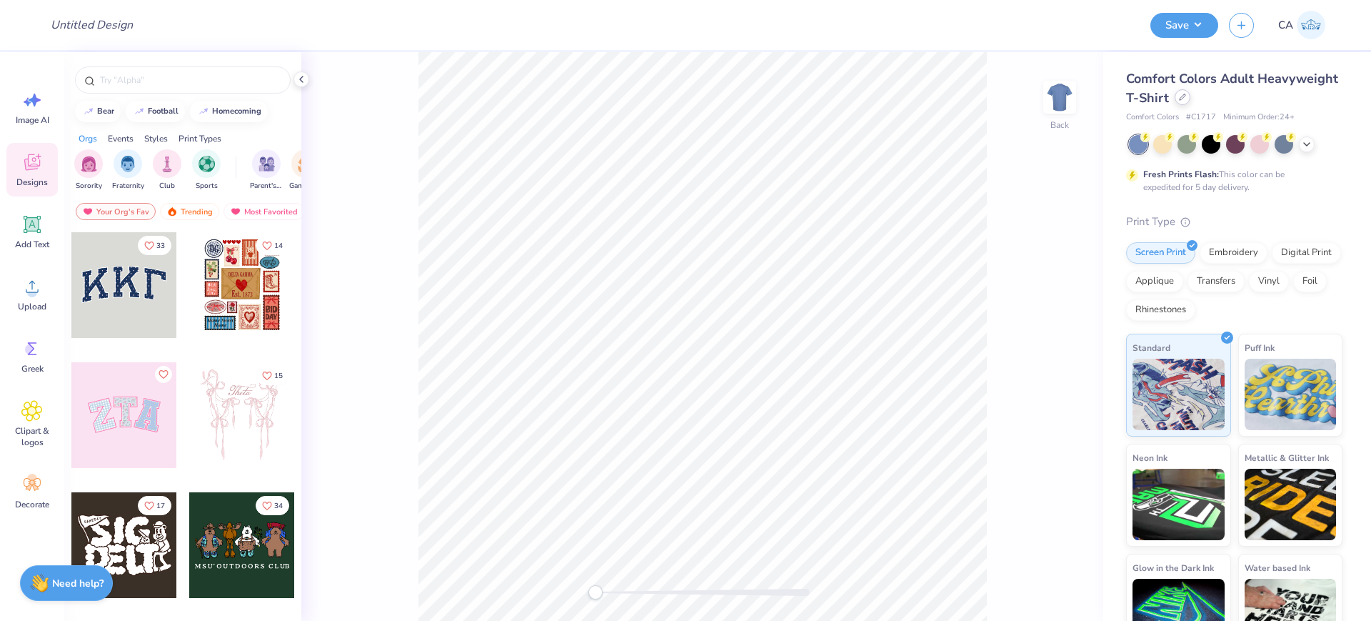
drag, startPoint x: 0, startPoint y: 0, endPoint x: 1272, endPoint y: 96, distance: 1275.7
click at [1191, 96] on div at bounding box center [1183, 97] width 16 height 16
